Goal: Task Accomplishment & Management: Manage account settings

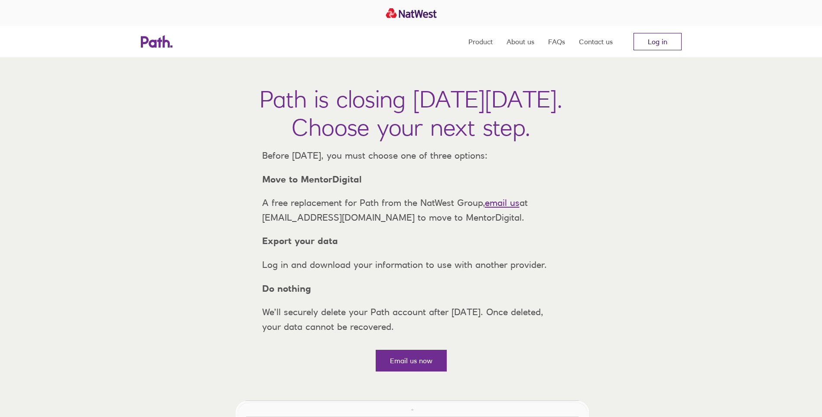
click at [652, 40] on link "Log in" at bounding box center [658, 41] width 48 height 17
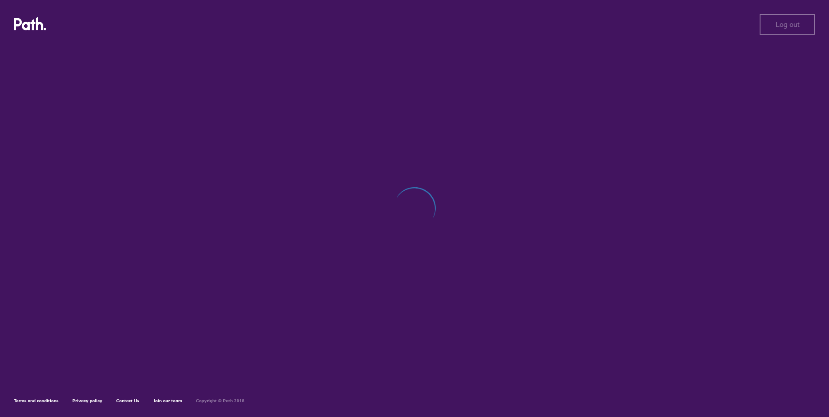
click at [118, 0] on div "Log out Log out Terms and conditions Privacy policy Contact Us Join our team Co…" at bounding box center [414, 208] width 829 height 417
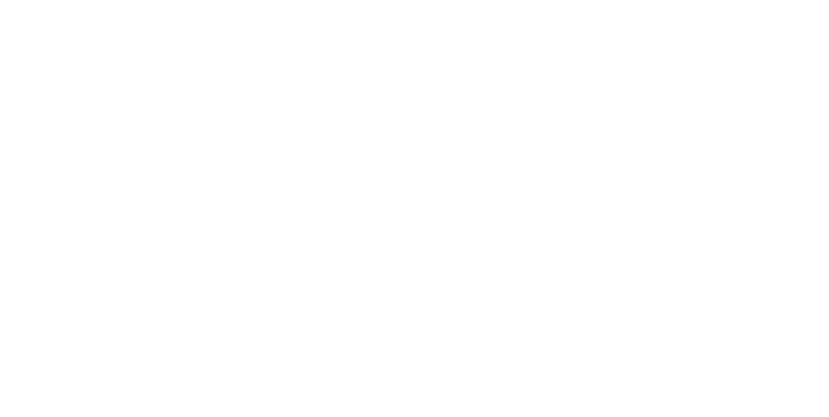
click at [123, 232] on div at bounding box center [414, 208] width 829 height 417
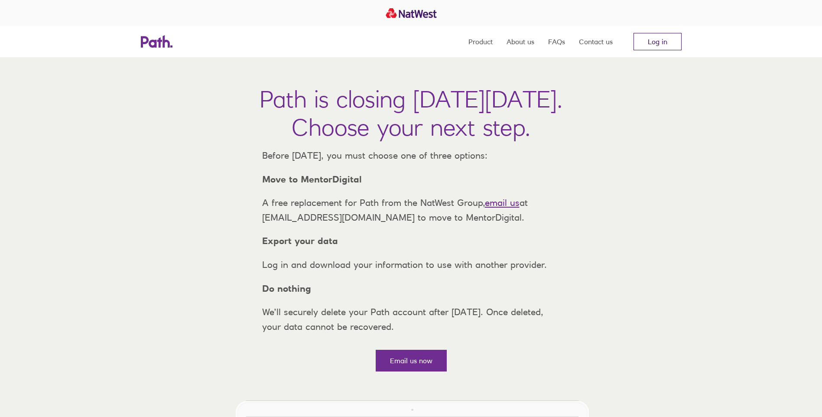
click at [661, 40] on link "Log in" at bounding box center [658, 41] width 48 height 17
click at [660, 44] on link "Log in" at bounding box center [658, 41] width 48 height 17
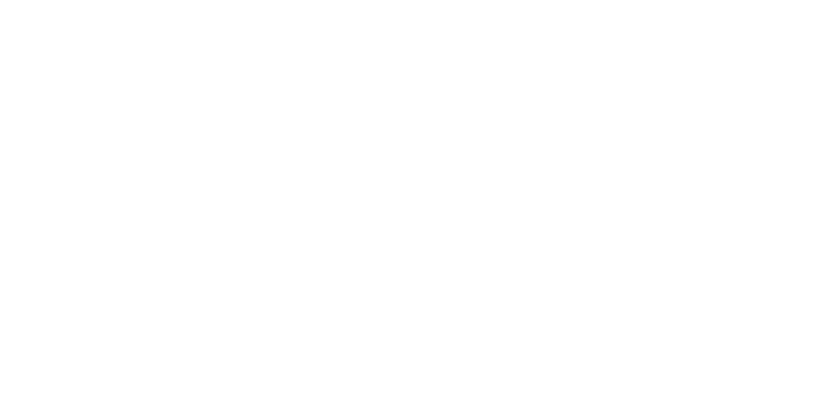
click at [436, 66] on div at bounding box center [414, 208] width 829 height 417
